Goal: Information Seeking & Learning: Learn about a topic

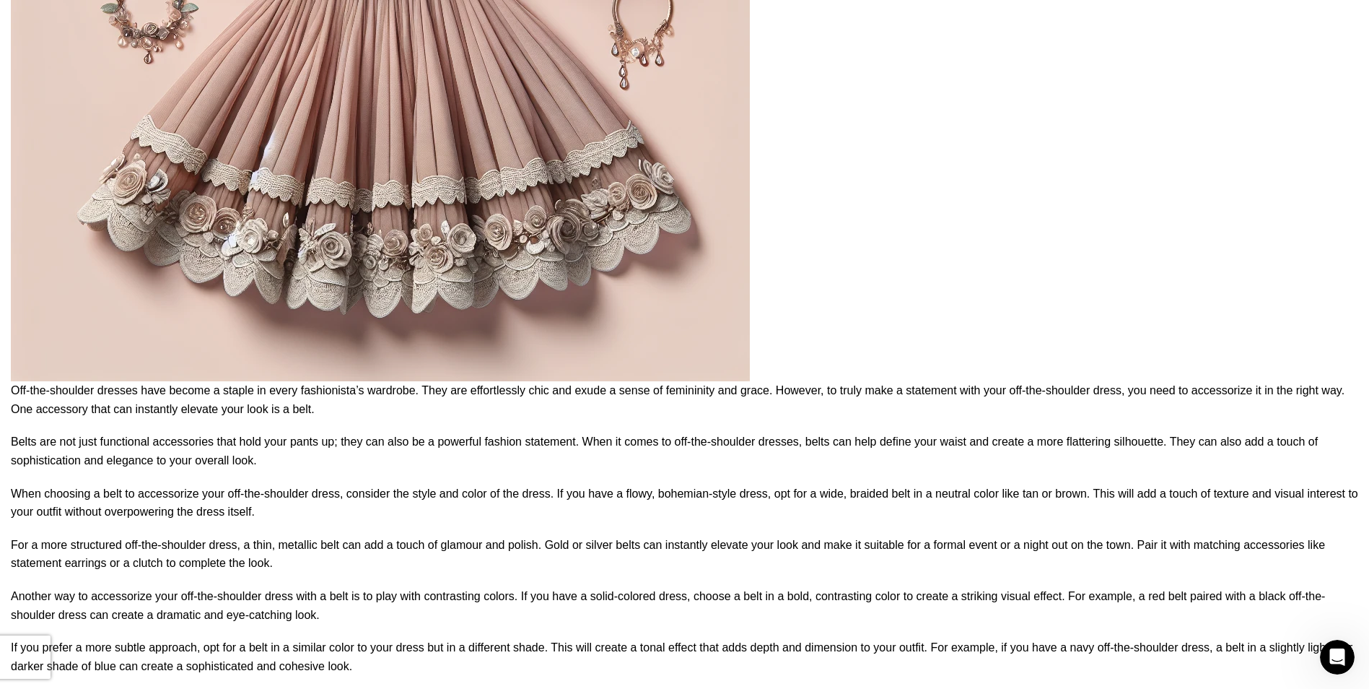
scroll to position [3083, 0]
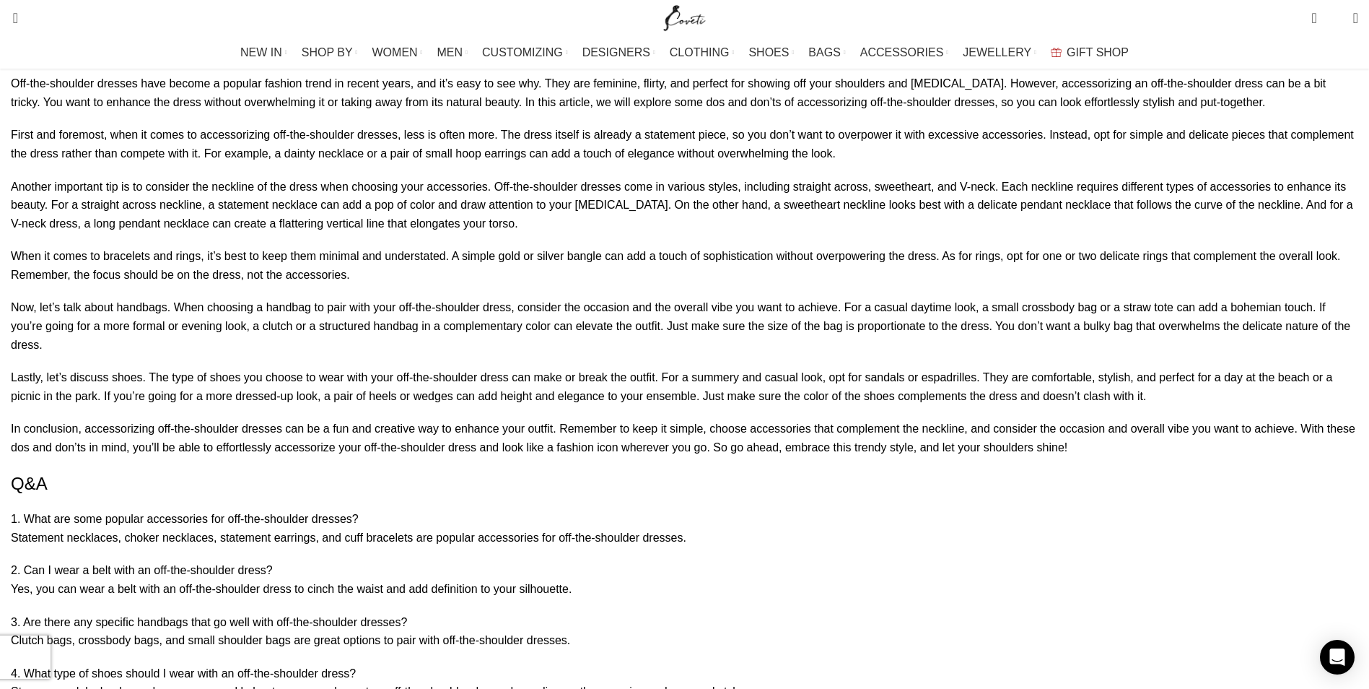
scroll to position [6135, 0]
